Goal: Information Seeking & Learning: Learn about a topic

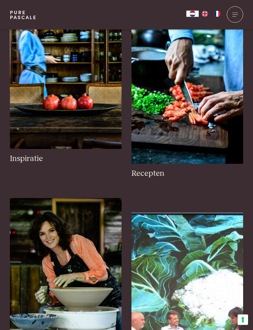
scroll to position [937, 0]
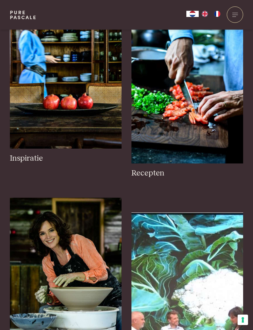
click at [146, 168] on h3 "Recepten" at bounding box center [187, 173] width 112 height 10
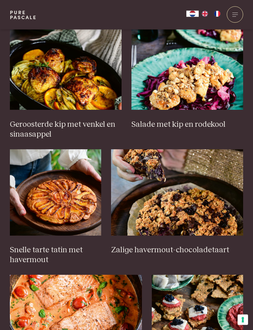
scroll to position [657, 0]
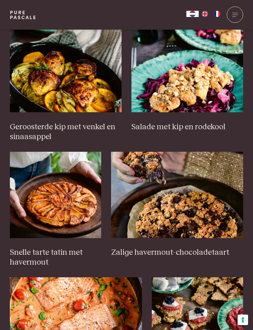
click at [67, 86] on img at bounding box center [66, 69] width 112 height 86
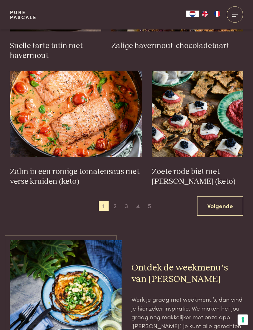
scroll to position [859, 0]
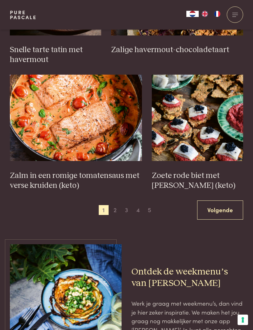
click at [84, 117] on img at bounding box center [76, 118] width 132 height 86
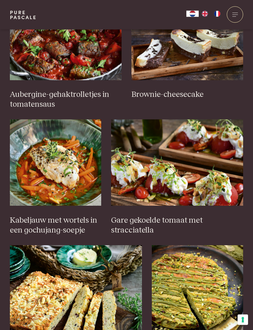
scroll to position [291, 0]
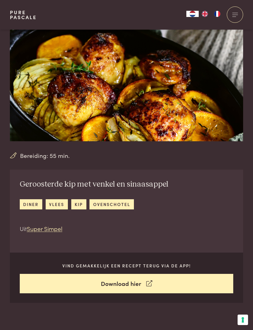
scroll to position [31, 0]
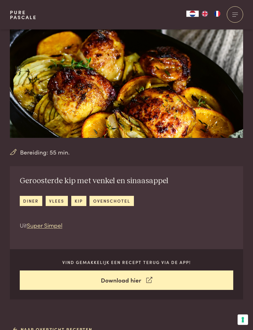
click at [203, 112] on img at bounding box center [126, 68] width 233 height 140
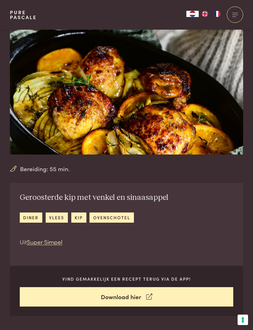
scroll to position [0, 0]
